Goal: Task Accomplishment & Management: Complete application form

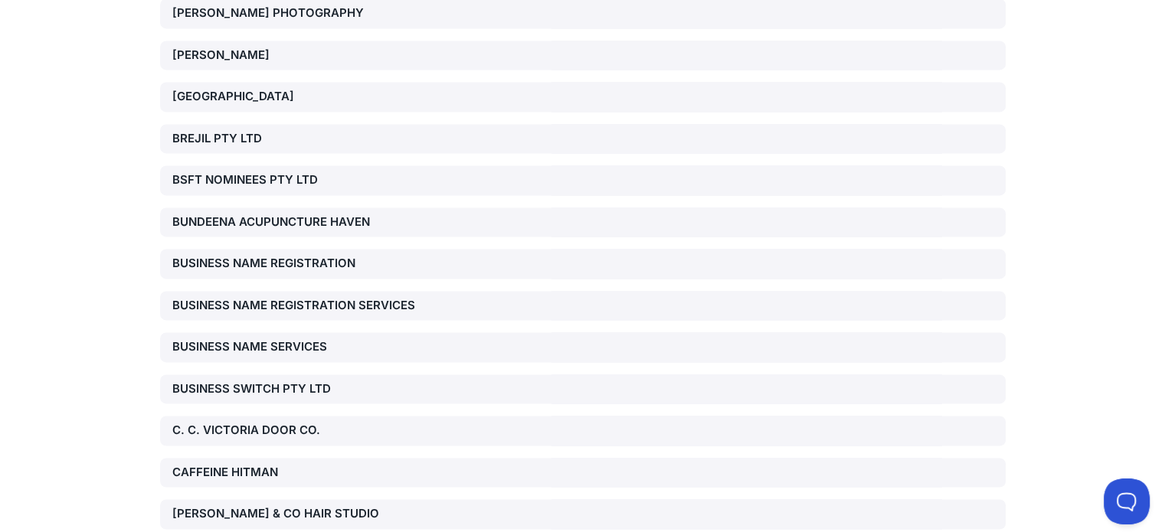
scroll to position [6627, 0]
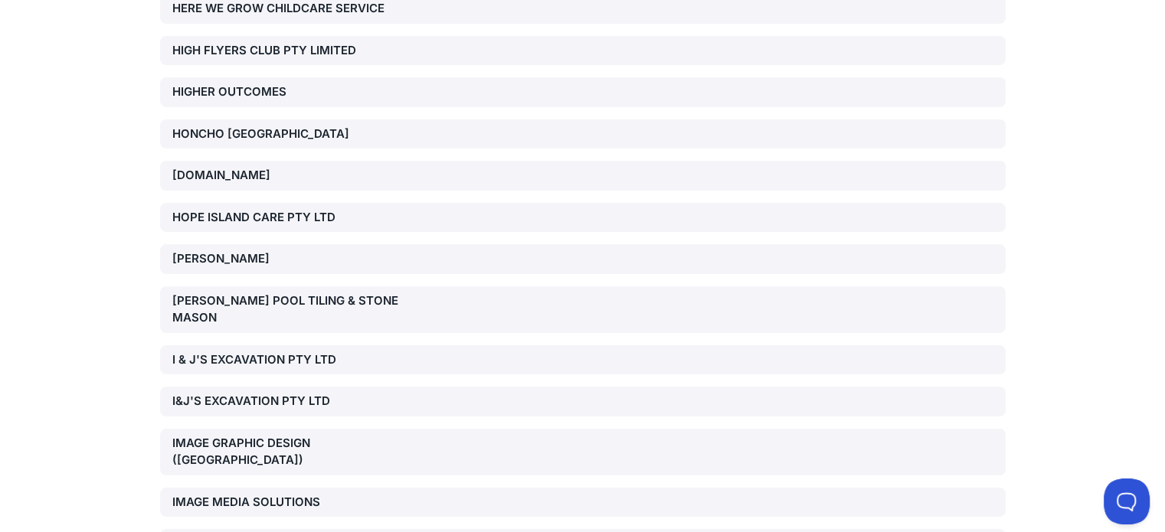
click at [217, 292] on div "[PERSON_NAME] POOL TILING & STONE MASON" at bounding box center [307, 309] width 270 height 34
click at [220, 292] on div "[PERSON_NAME] POOL TILING & STONE MASON" at bounding box center [307, 309] width 270 height 34
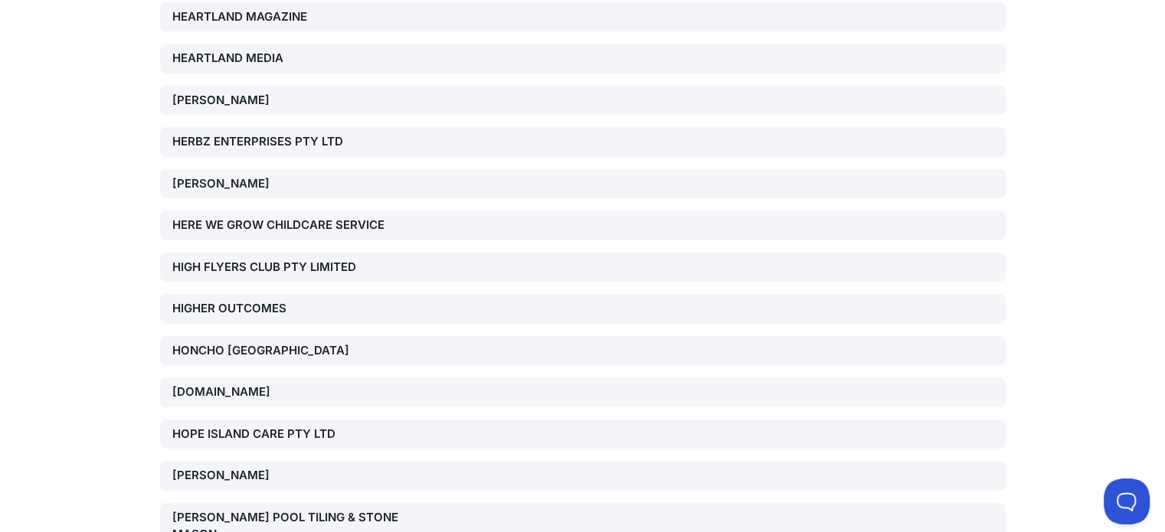
scroll to position [6189, 0]
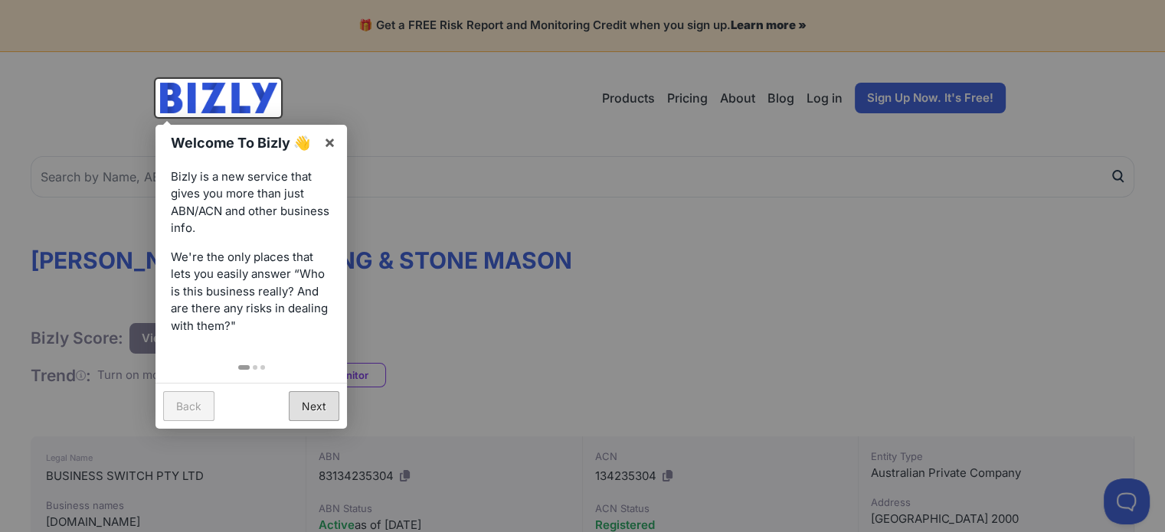
click at [316, 405] on link "Next" at bounding box center [314, 406] width 51 height 30
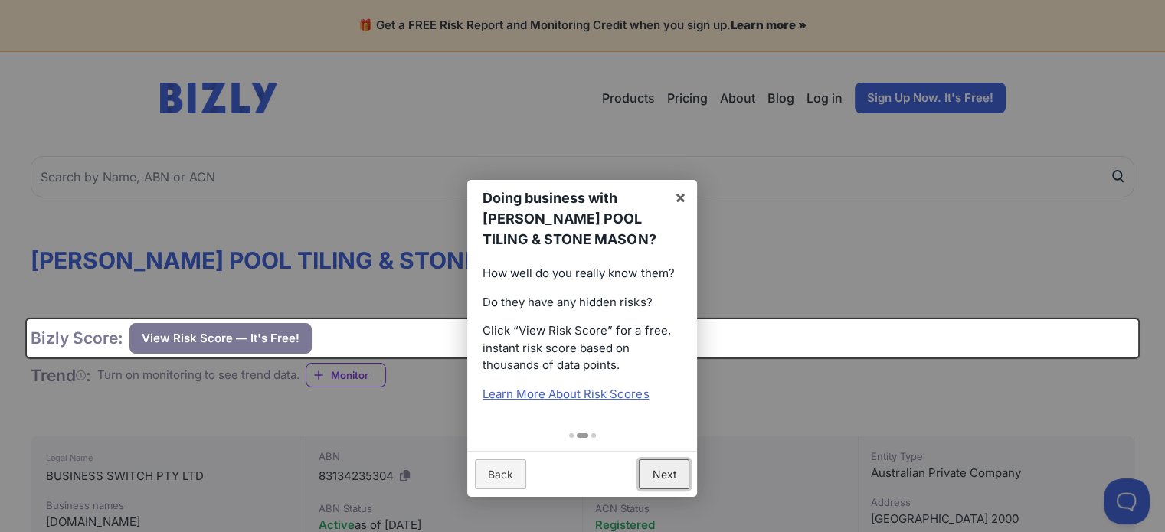
click at [649, 466] on link "Next" at bounding box center [664, 474] width 51 height 30
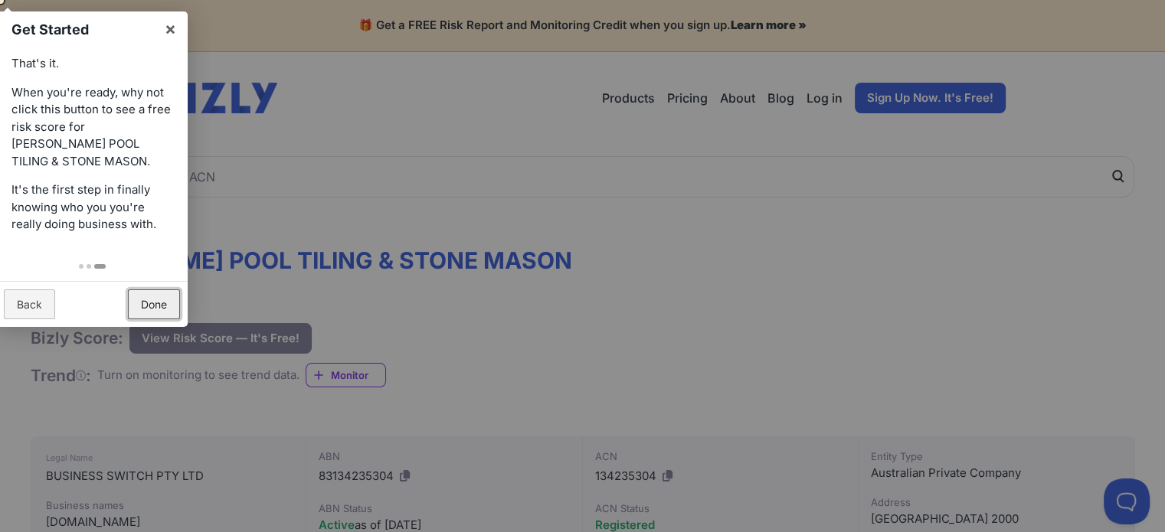
click at [158, 305] on link "Done" at bounding box center [154, 304] width 52 height 30
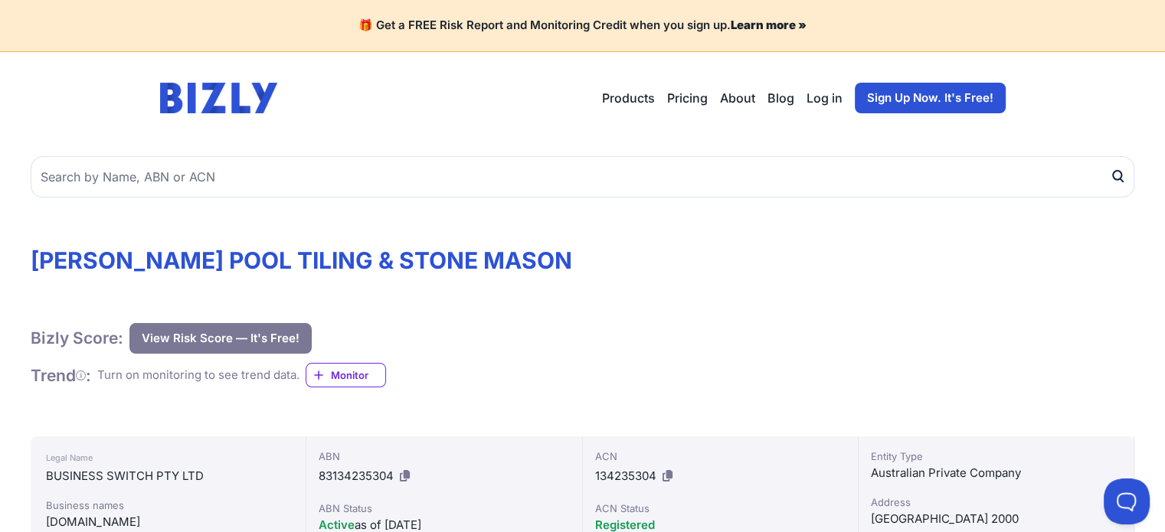
click at [221, 335] on button "View Risk Score — It's Free!" at bounding box center [220, 338] width 182 height 31
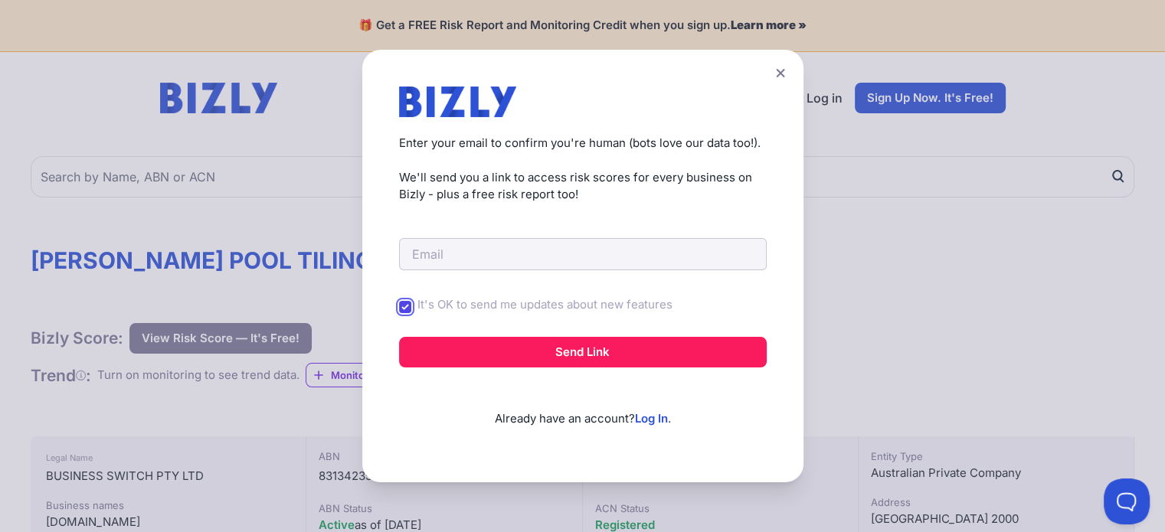
click at [411, 302] on input "It's OK to send me updates about new features" at bounding box center [405, 307] width 12 height 12
checkbox input "false"
click at [508, 256] on input "email" at bounding box center [583, 254] width 368 height 32
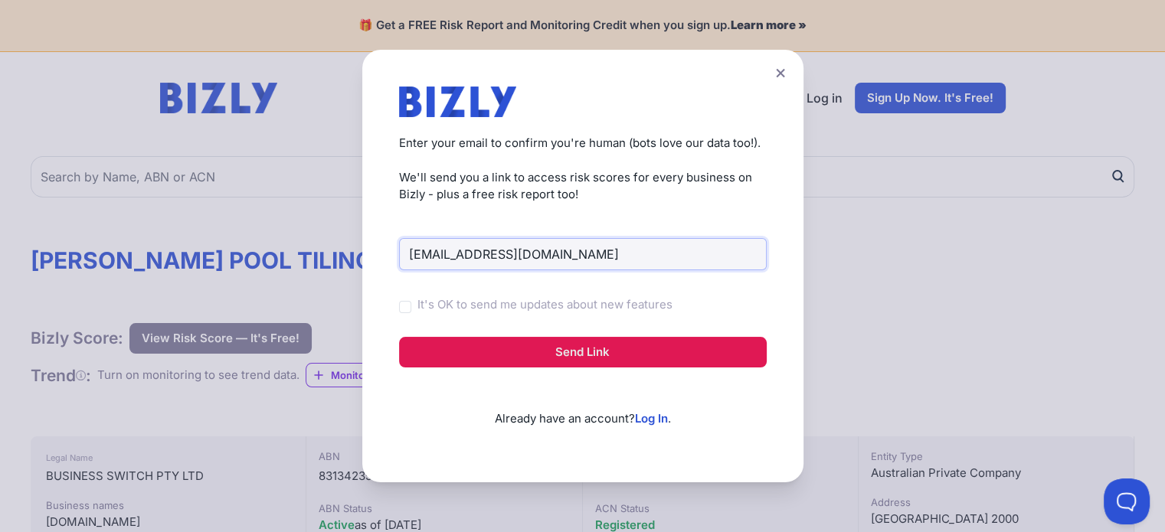
type input "[EMAIL_ADDRESS][DOMAIN_NAME]"
click at [557, 354] on button "Send Link" at bounding box center [583, 352] width 368 height 31
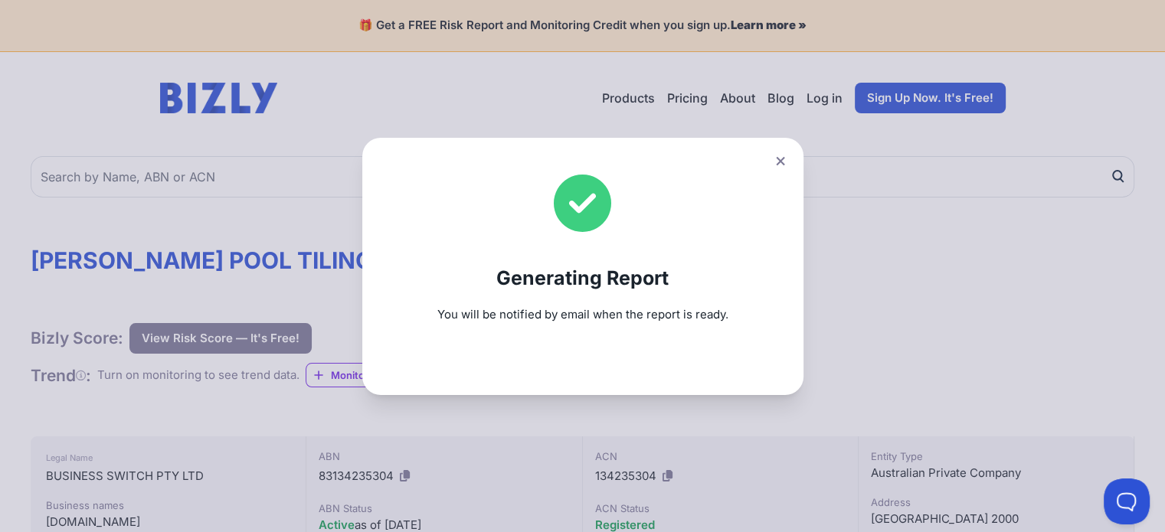
click at [514, 352] on div "Generating Report You will be notified by email when the report is ready." at bounding box center [582, 266] width 441 height 257
click at [784, 159] on icon at bounding box center [780, 160] width 8 height 8
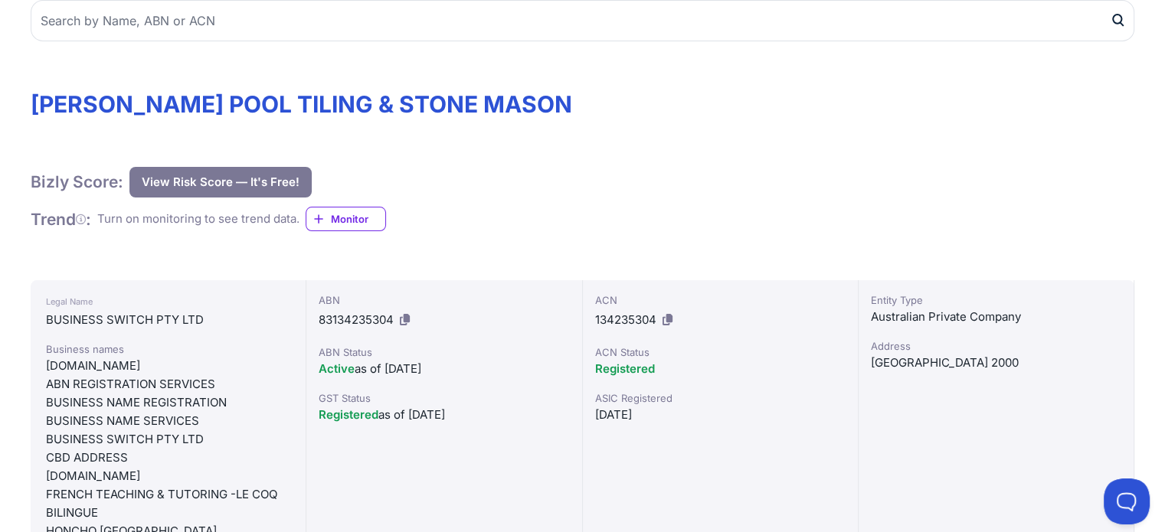
scroll to position [153, 0]
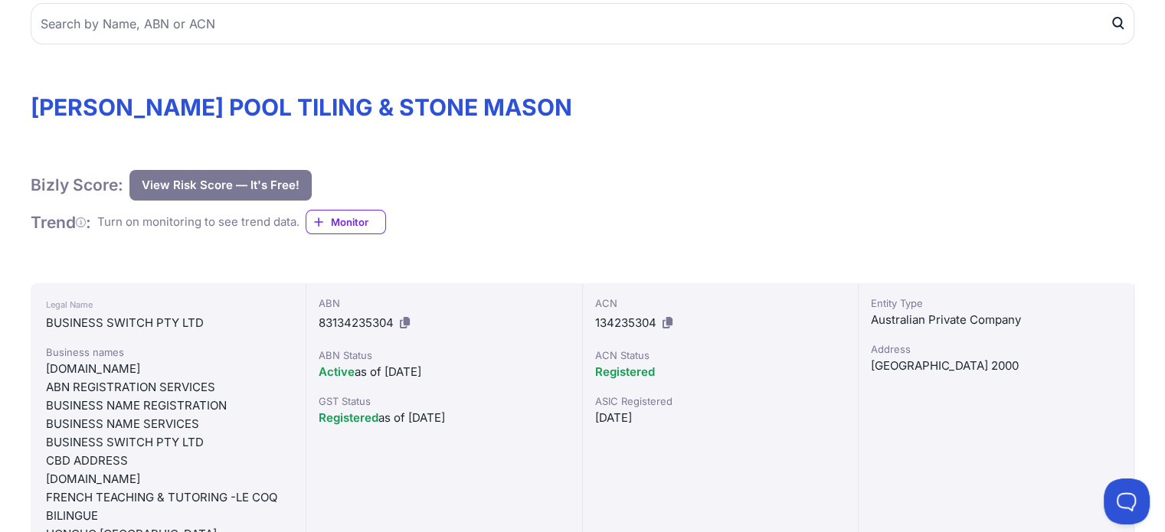
click at [341, 321] on span "83134235304" at bounding box center [356, 322] width 75 height 15
copy div "83134235304"
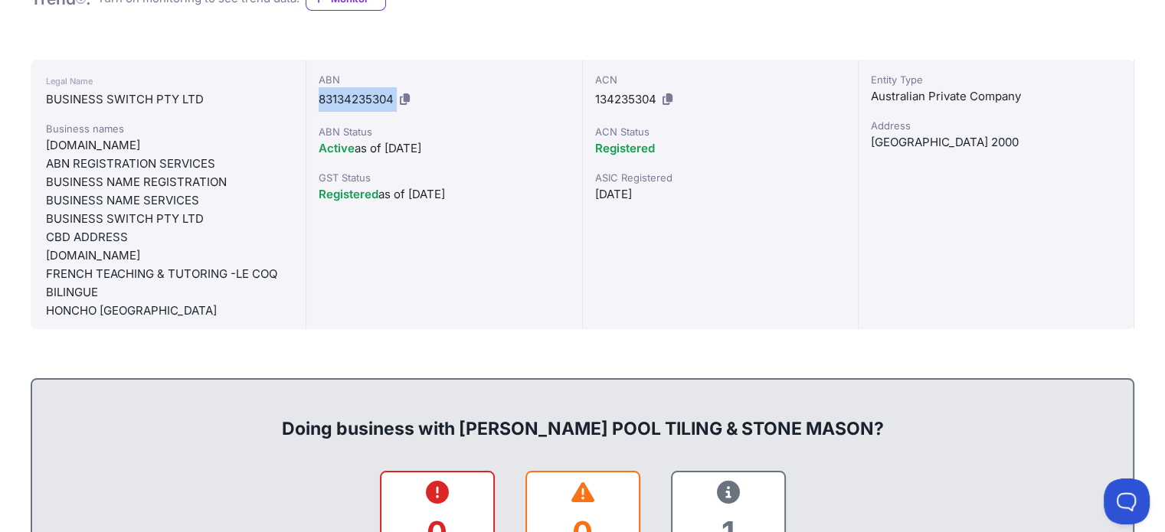
scroll to position [230, 0]
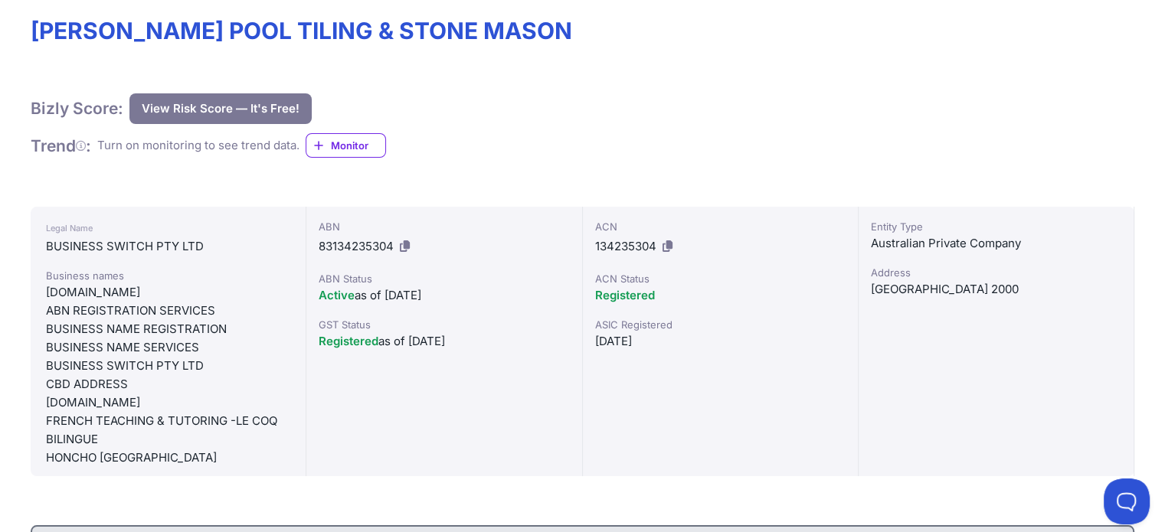
click at [690, 362] on div "ACN 134235304 ACN Status Registered ASIC Registered 19/11/2008" at bounding box center [721, 342] width 276 height 270
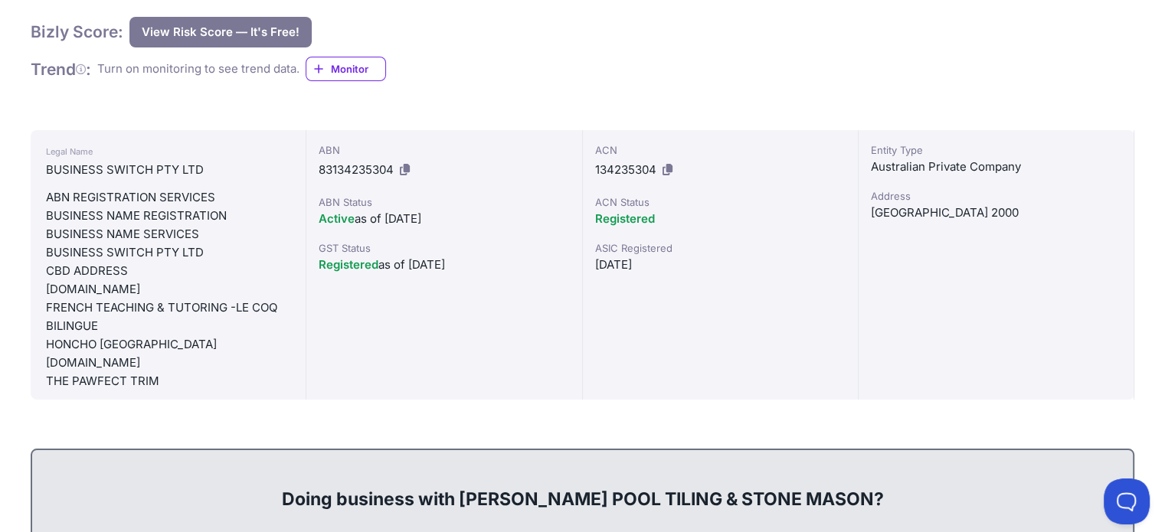
scroll to position [40, 0]
drag, startPoint x: 151, startPoint y: 358, endPoint x: 46, endPoint y: 351, distance: 105.2
click at [46, 351] on div "HONCHO.COM.AU" at bounding box center [168, 360] width 244 height 18
copy div "HONCHO.COM.AU"
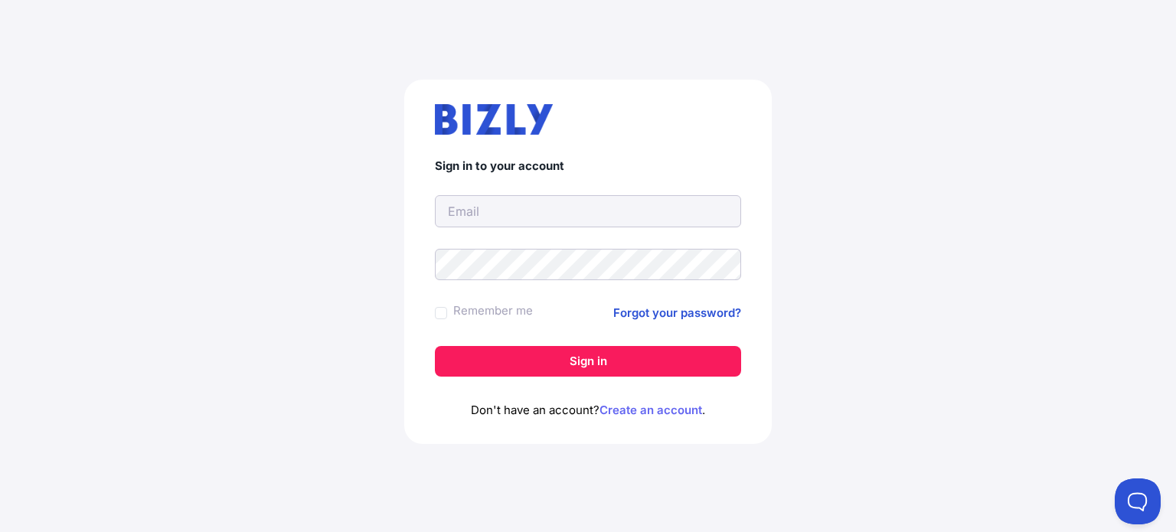
click at [668, 407] on link "Create an account" at bounding box center [650, 410] width 103 height 15
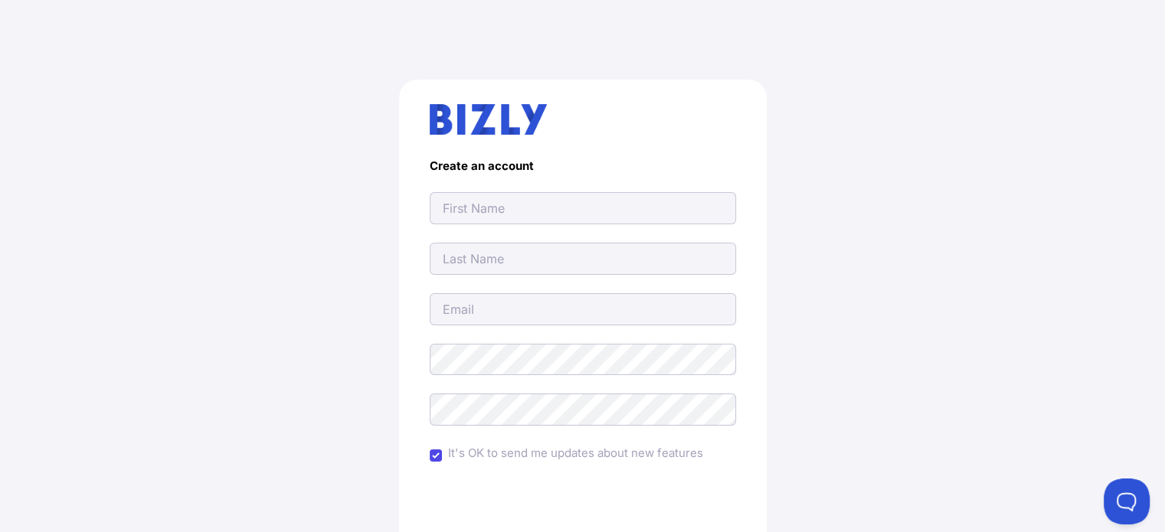
click at [507, 211] on input "text" at bounding box center [583, 208] width 306 height 32
drag, startPoint x: 487, startPoint y: 207, endPoint x: 358, endPoint y: 206, distance: 128.6
click at [358, 206] on div "Create an account Ydoh It's OK to send me updates about new features Create Acc…" at bounding box center [582, 377] width 1103 height 668
type input "Al"
click at [478, 263] on input "text" at bounding box center [583, 259] width 306 height 32
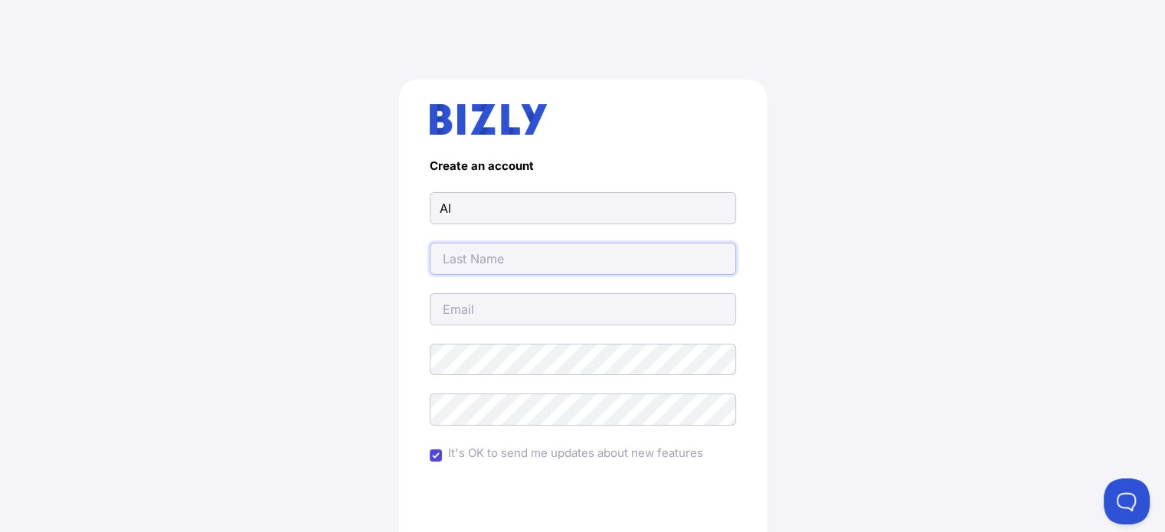
type input "A"
type input "Labindao"
click at [514, 302] on input "email" at bounding box center [583, 309] width 306 height 32
type input "[EMAIL_ADDRESS][DOMAIN_NAME]"
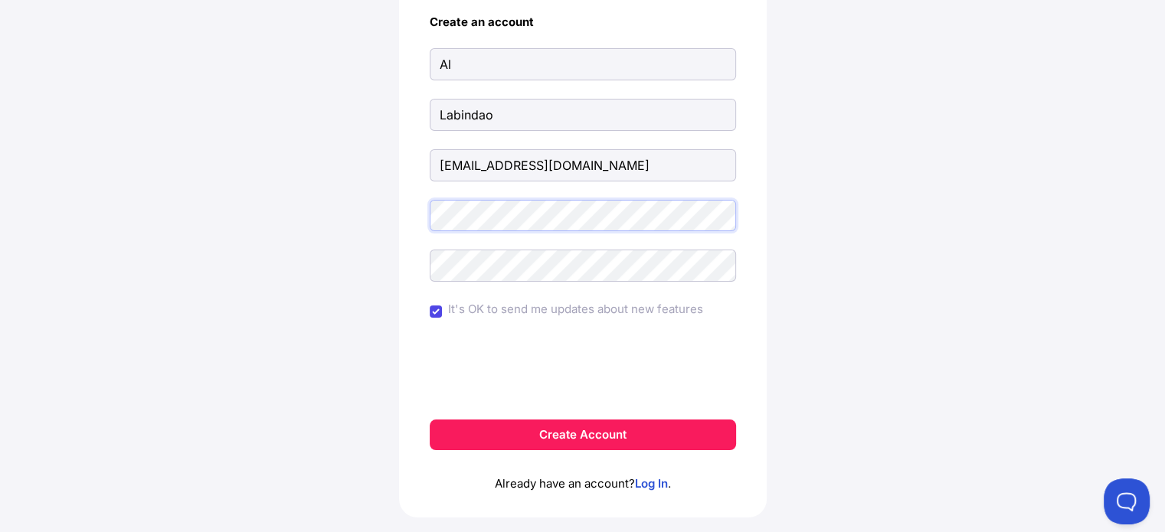
scroll to position [153, 0]
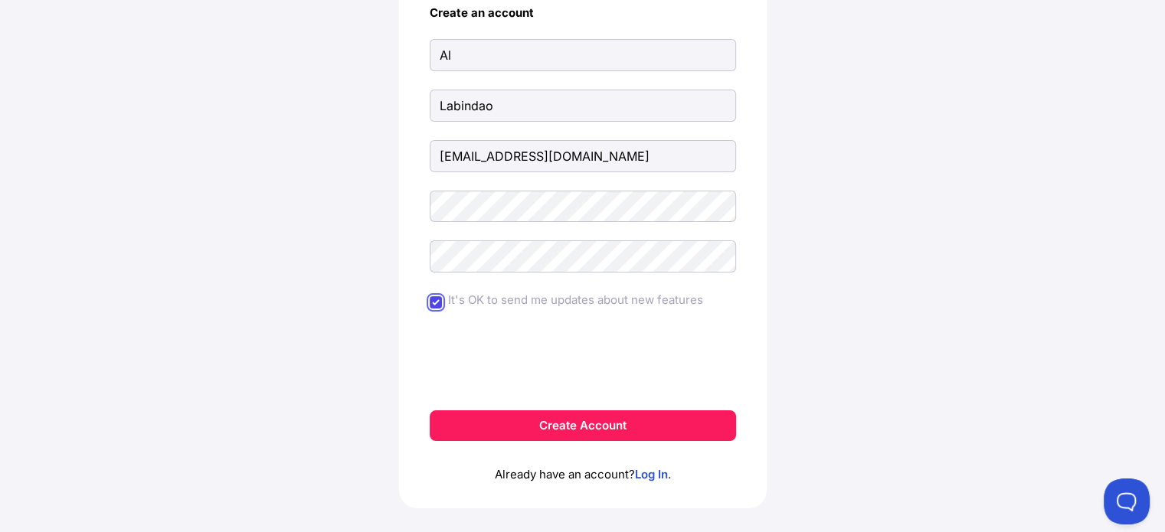
click at [437, 302] on input "It's OK to send me updates about new features" at bounding box center [436, 302] width 12 height 12
checkbox input "false"
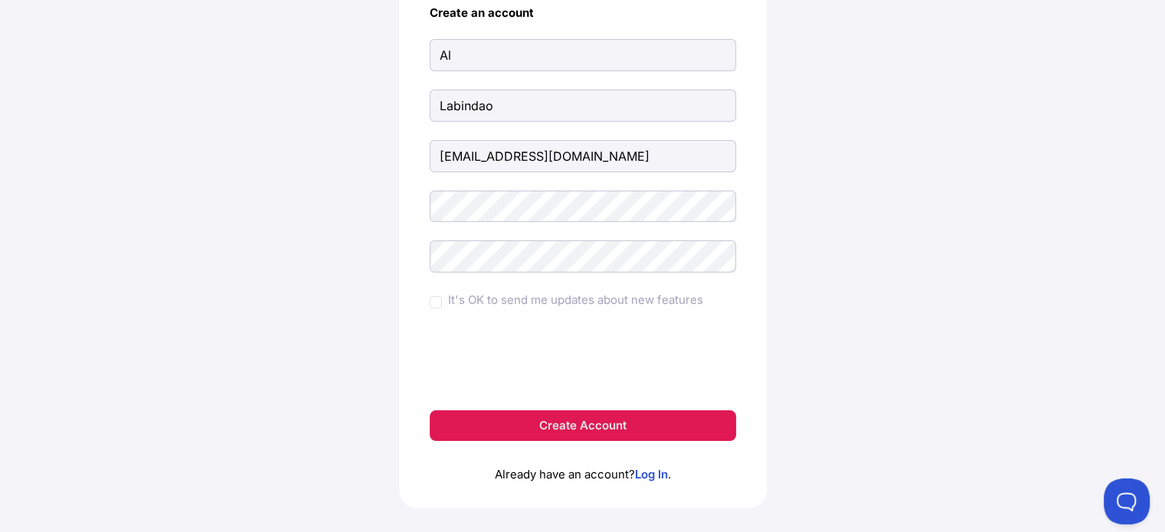
click at [541, 426] on button "Create Account" at bounding box center [583, 425] width 306 height 31
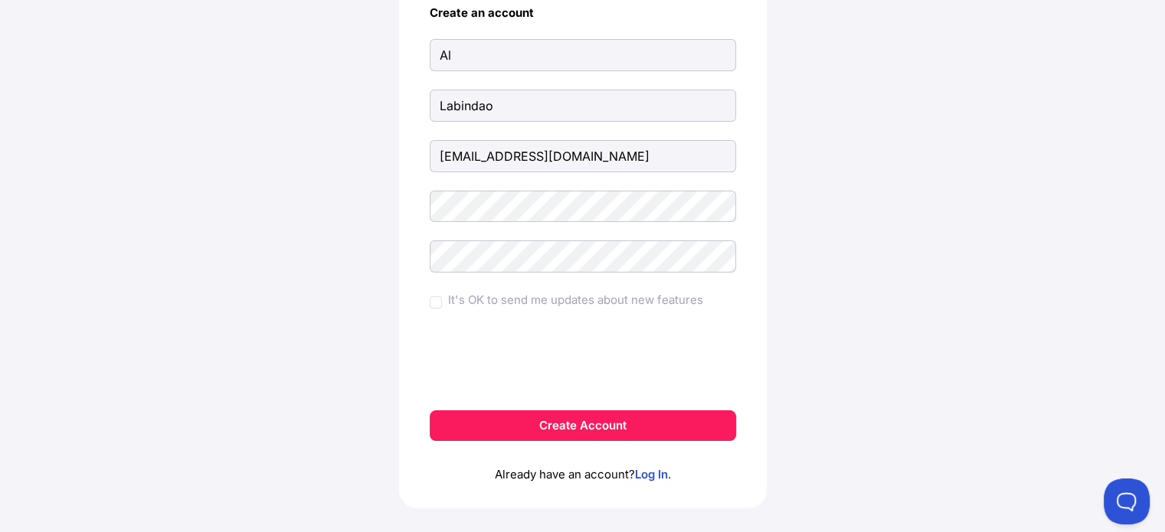
click at [498, 187] on form "Create an account Al Labindao labindaoydoh@gmail.com It's OK to send me updates…" at bounding box center [583, 223] width 306 height 435
click at [322, 191] on div "Create an account Al Labindao labindaoydoh@gmail.com It's OK to send me updates…" at bounding box center [582, 224] width 1103 height 668
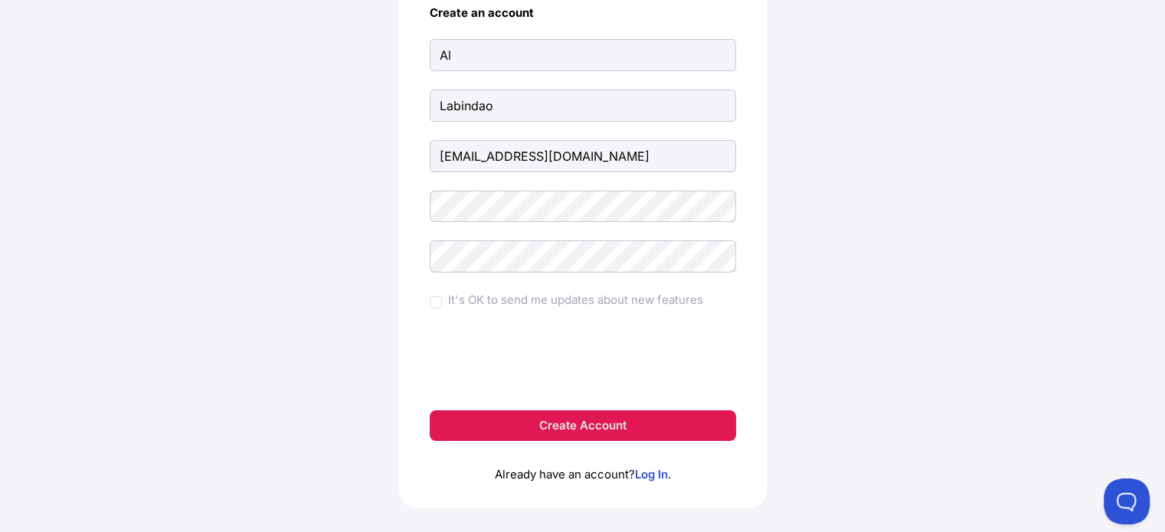
click at [506, 432] on button "Create Account" at bounding box center [583, 425] width 306 height 31
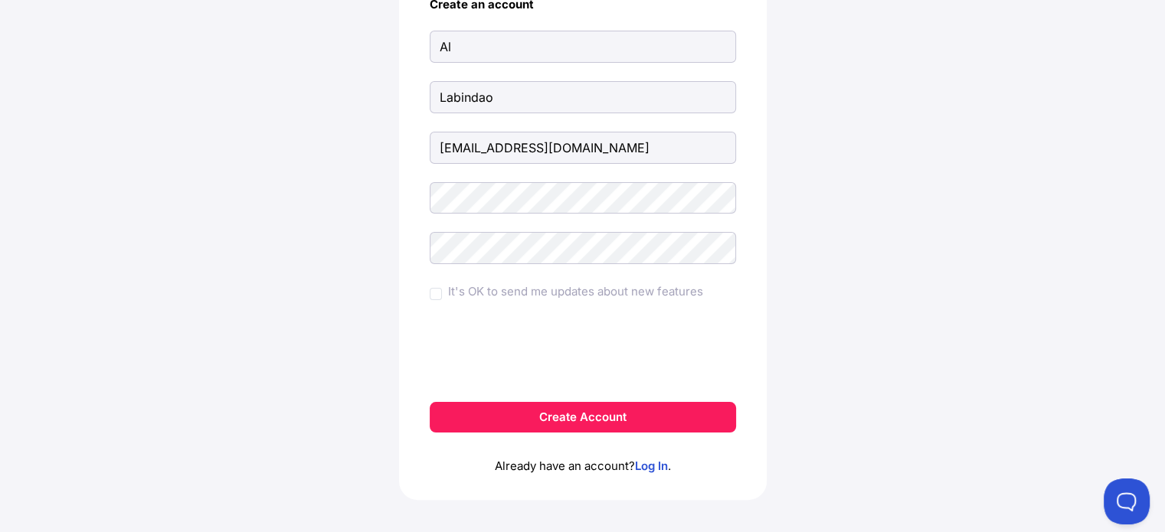
scroll to position [230, 0]
click at [661, 466] on link "Log In" at bounding box center [651, 465] width 33 height 15
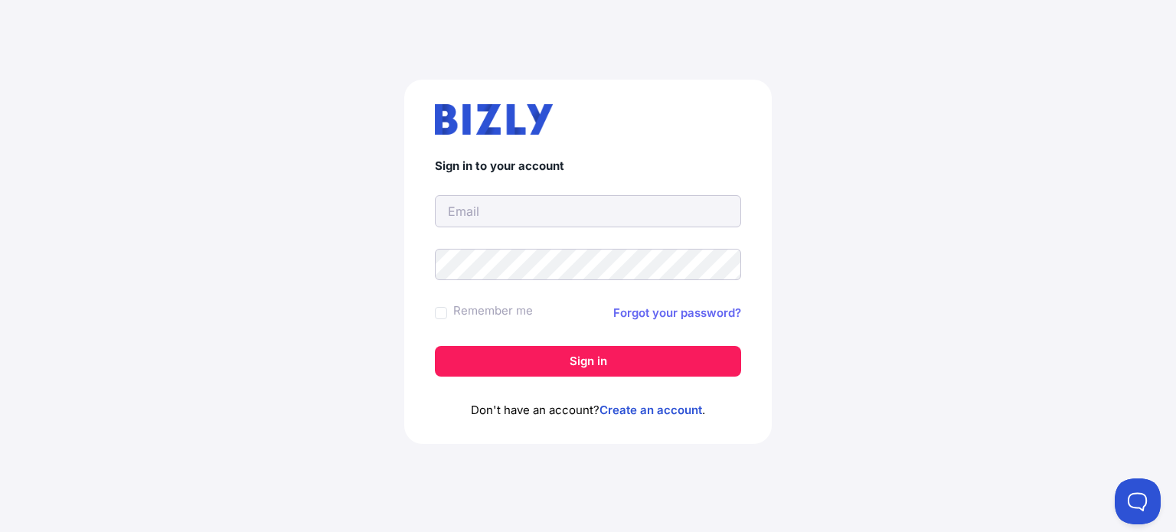
click at [683, 305] on link "Forgot your password?" at bounding box center [677, 313] width 128 height 18
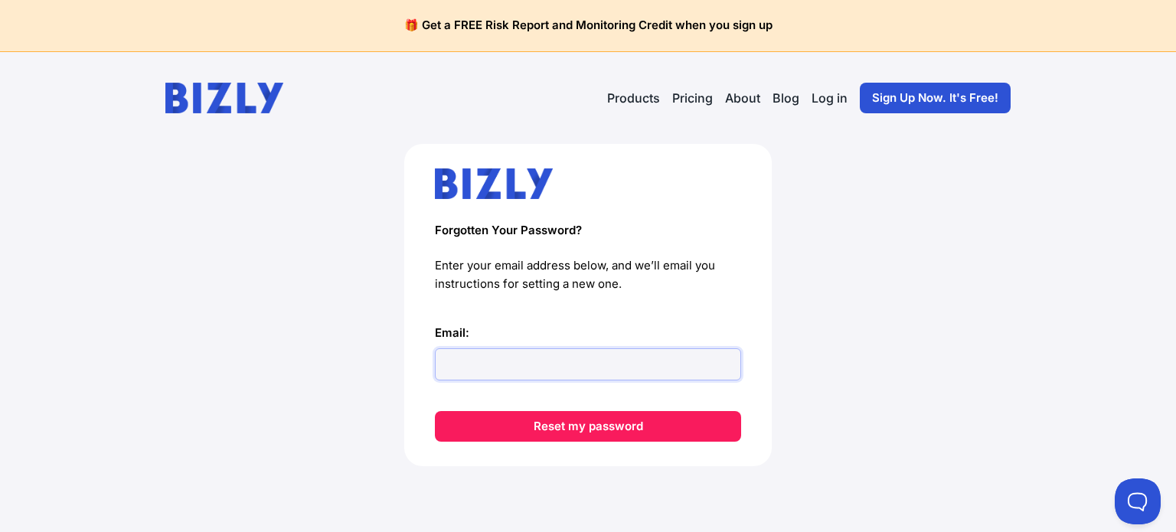
click at [462, 364] on input "Email:" at bounding box center [588, 364] width 306 height 32
type input "labindaoydoh@gmail.com"
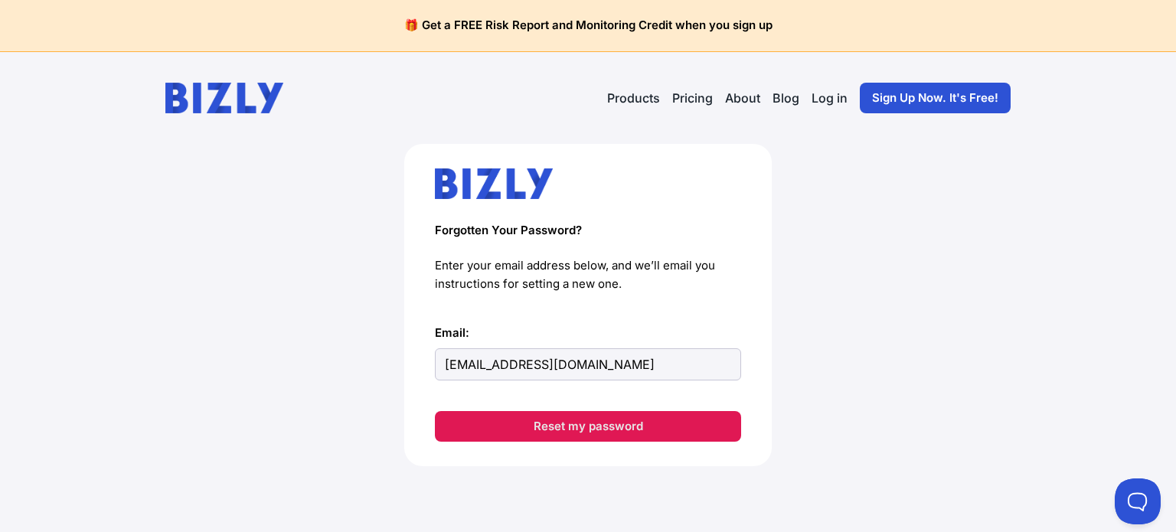
click at [553, 423] on button "Reset my password" at bounding box center [588, 426] width 306 height 31
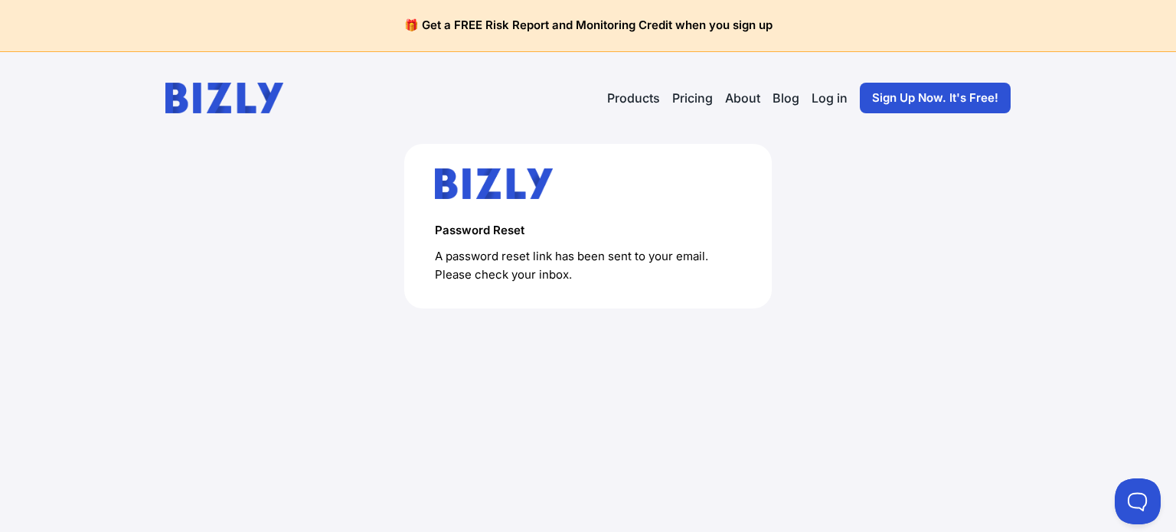
click at [972, 85] on link "Sign Up Now. It's Free!" at bounding box center [935, 98] width 151 height 31
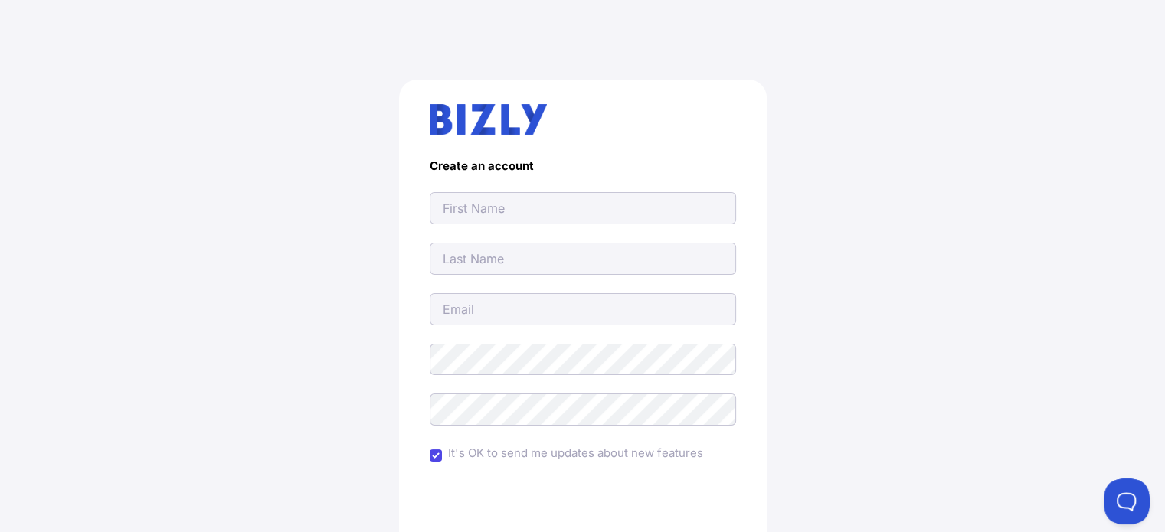
click at [590, 217] on input "text" at bounding box center [583, 208] width 306 height 32
type input "Ydoh"
click at [488, 260] on input "text" at bounding box center [583, 259] width 306 height 32
type input "Labindao"
click at [490, 305] on input "email" at bounding box center [583, 309] width 306 height 32
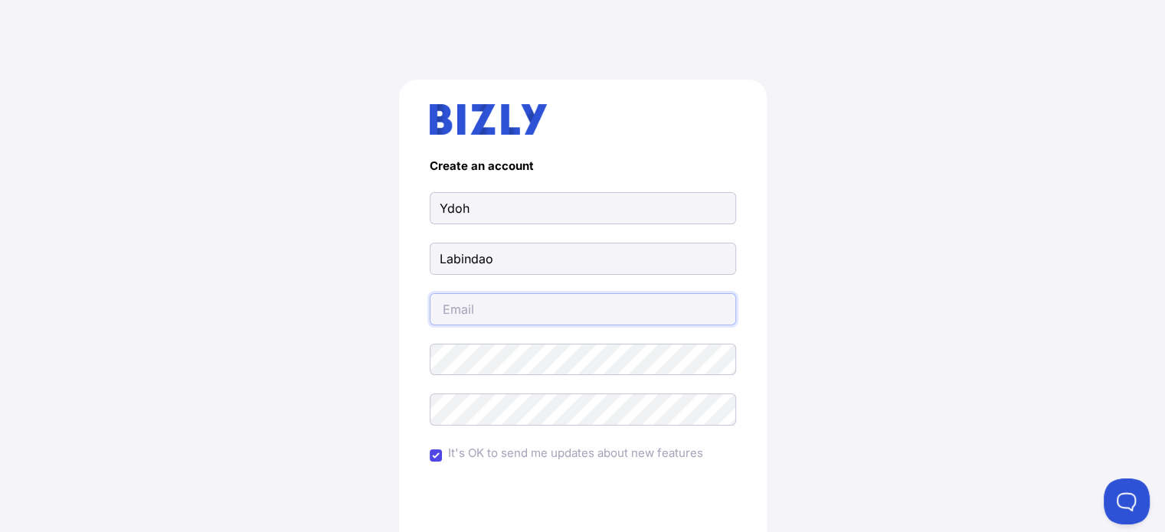
type input "[EMAIL_ADDRESS][DOMAIN_NAME]"
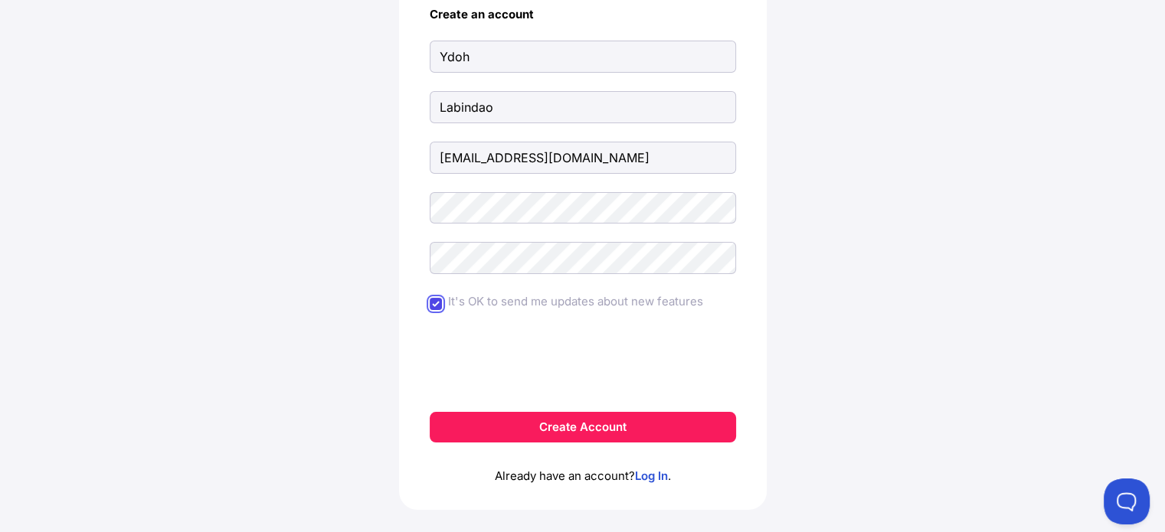
scroll to position [153, 0]
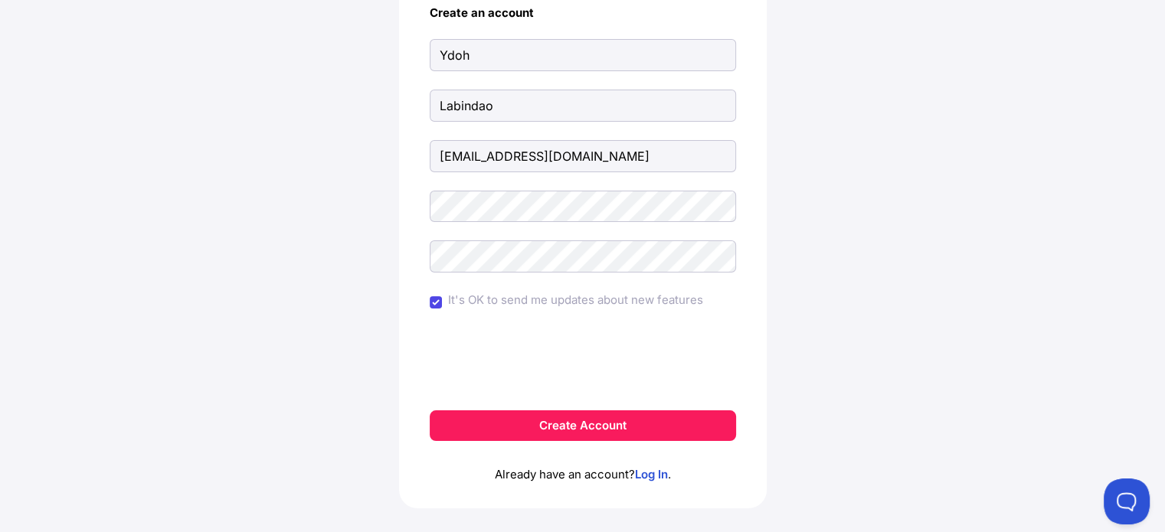
click at [443, 305] on div "It's OK to send me updates about new features" at bounding box center [583, 302] width 306 height 23
click at [432, 299] on input "It's OK to send me updates about new features" at bounding box center [436, 302] width 12 height 12
checkbox input "false"
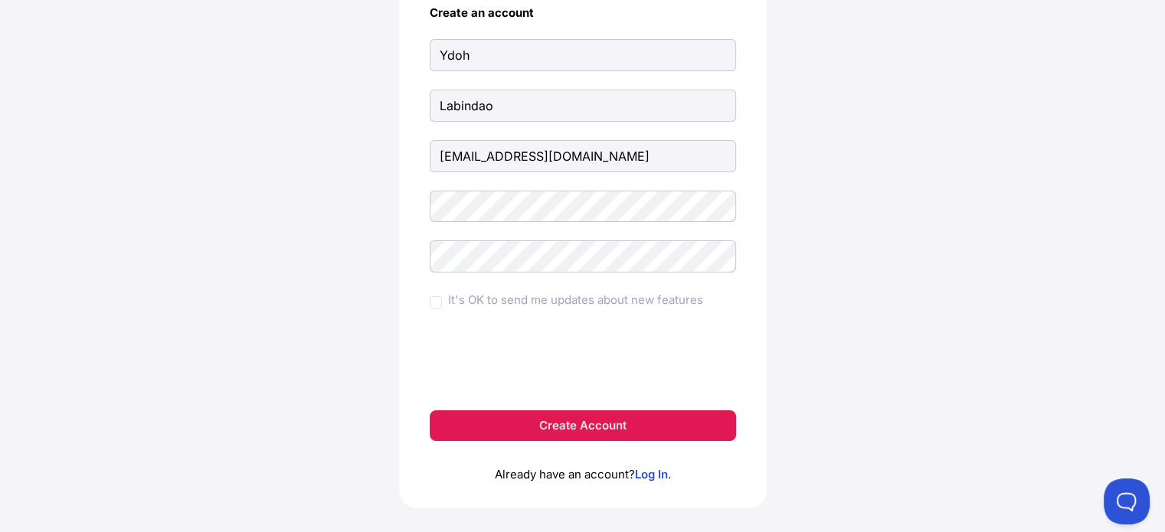
click at [584, 425] on button "Create Account" at bounding box center [583, 425] width 306 height 31
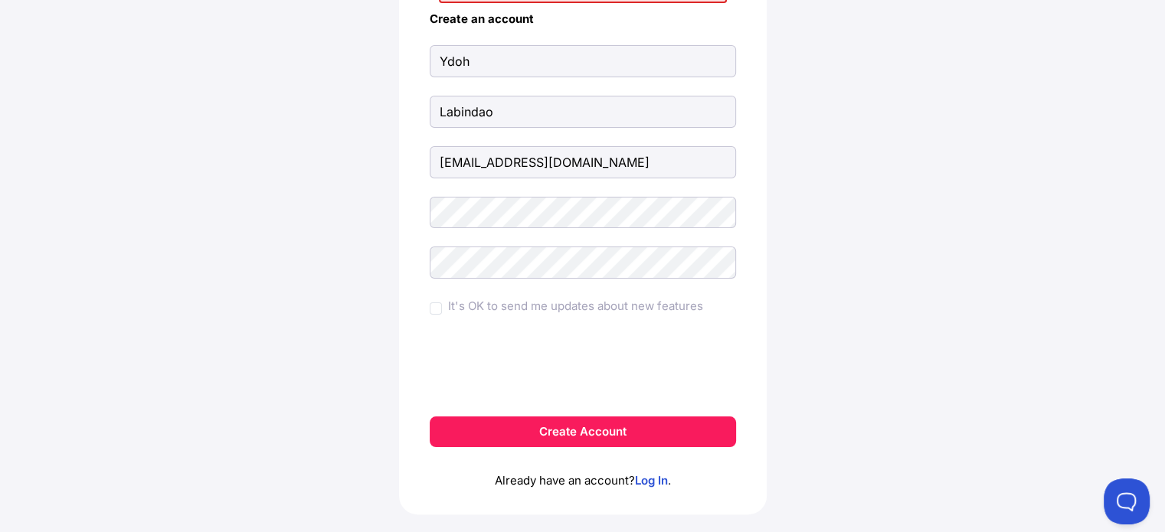
scroll to position [243, 0]
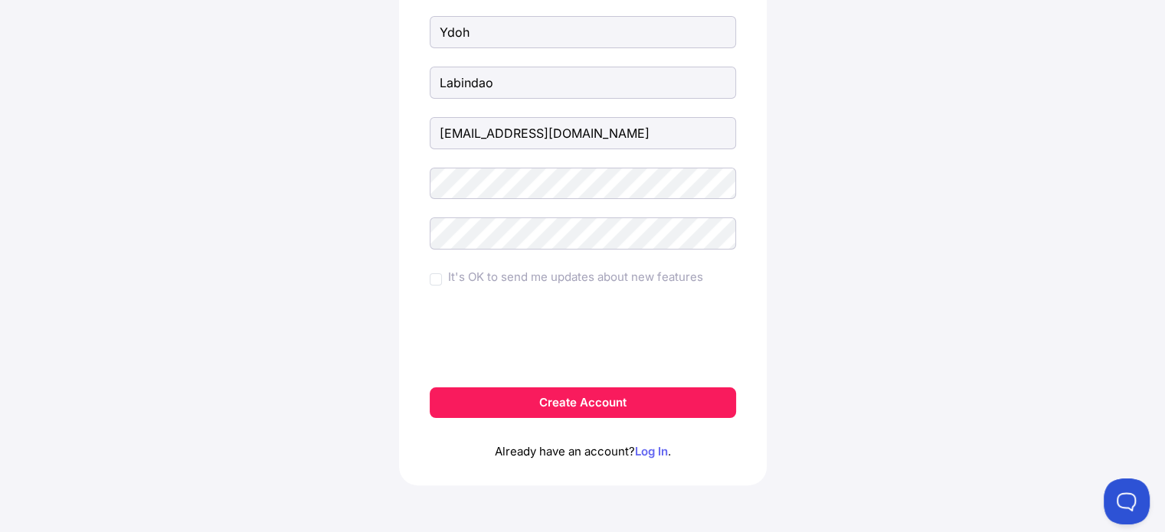
click at [642, 447] on link "Log In" at bounding box center [651, 451] width 33 height 15
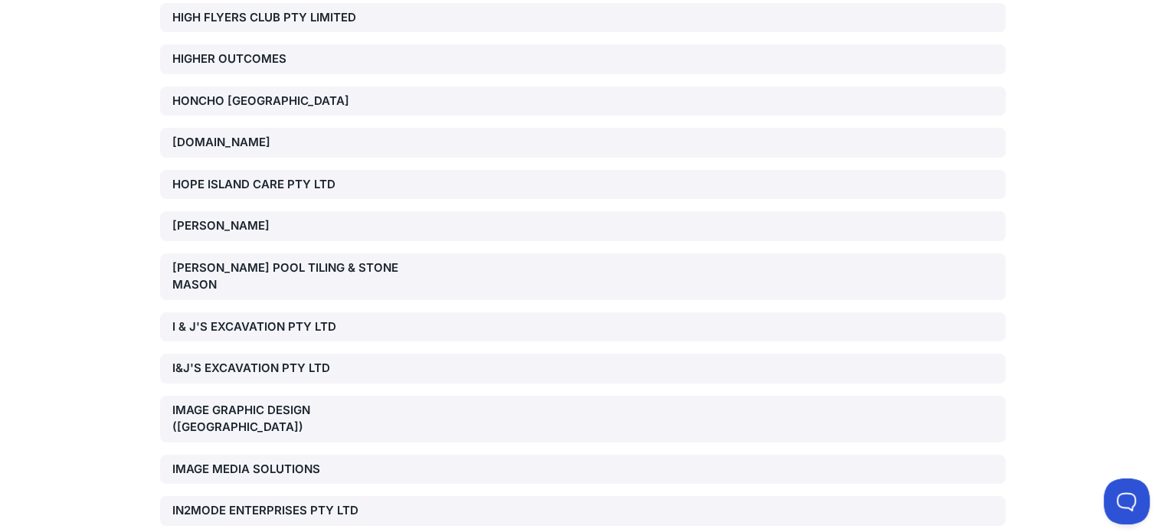
scroll to position [6627, 0]
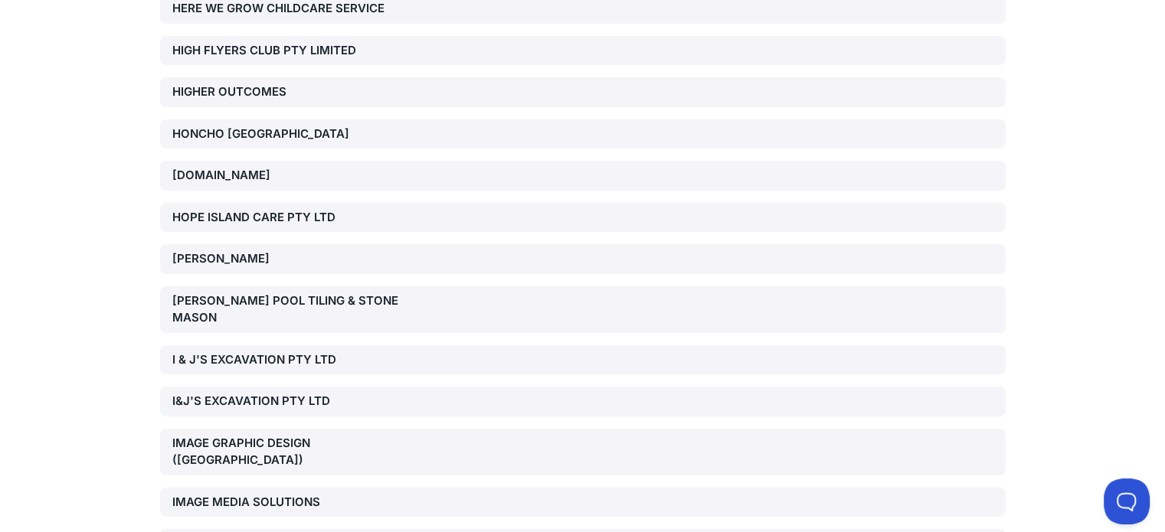
click at [326, 292] on div "[PERSON_NAME] POOL TILING & STONE MASON" at bounding box center [307, 309] width 270 height 34
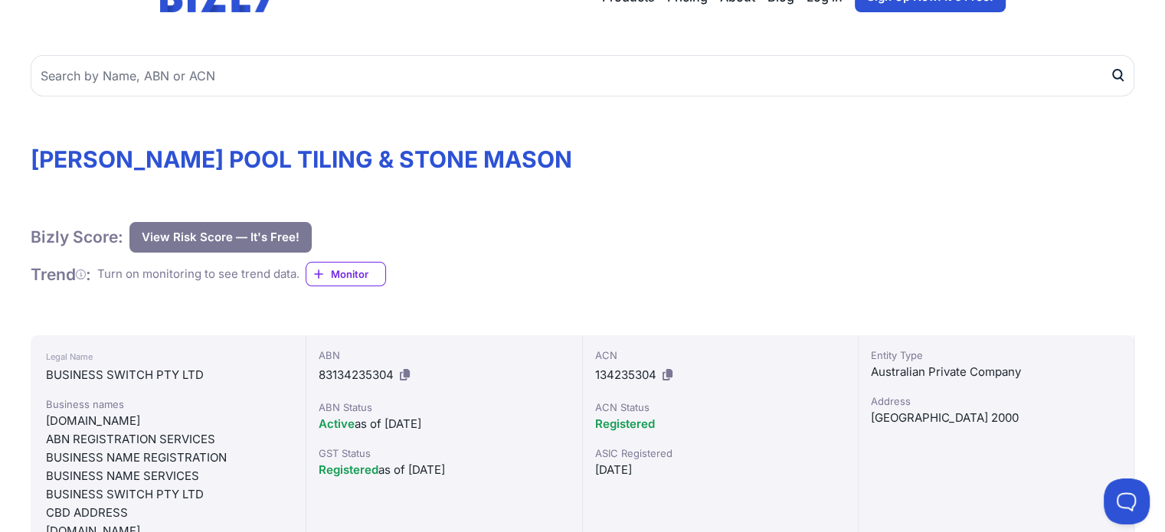
scroll to position [77, 0]
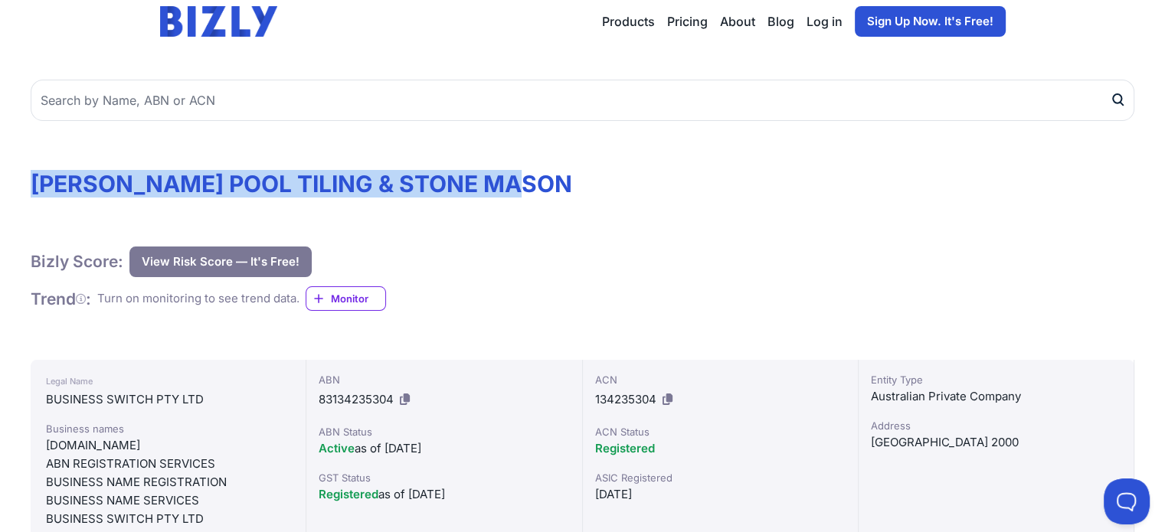
drag, startPoint x: 534, startPoint y: 186, endPoint x: 31, endPoint y: 166, distance: 503.4
copy h1 "[PERSON_NAME] POOL TILING & STONE MASON"
